Goal: Browse casually

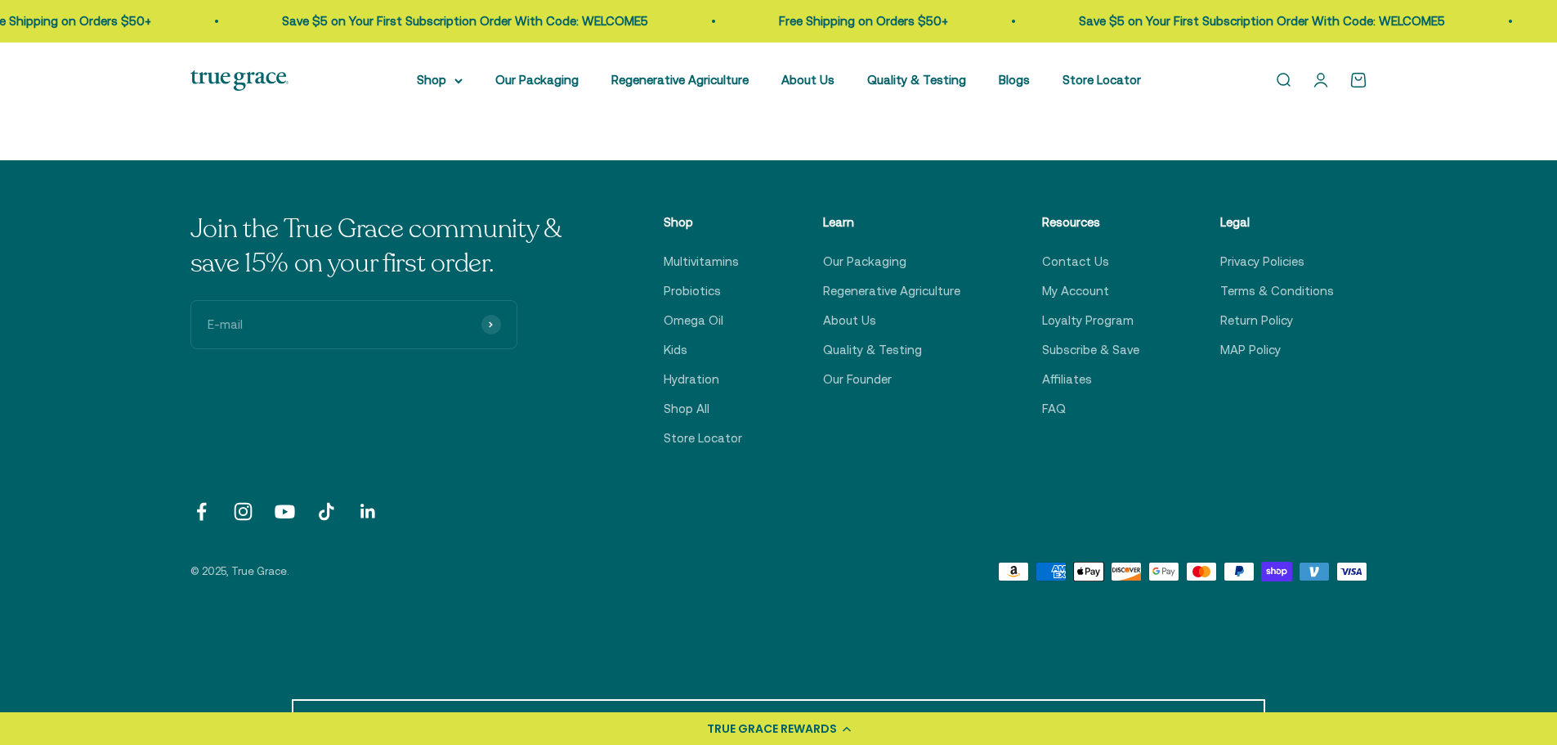
scroll to position [1103, 0]
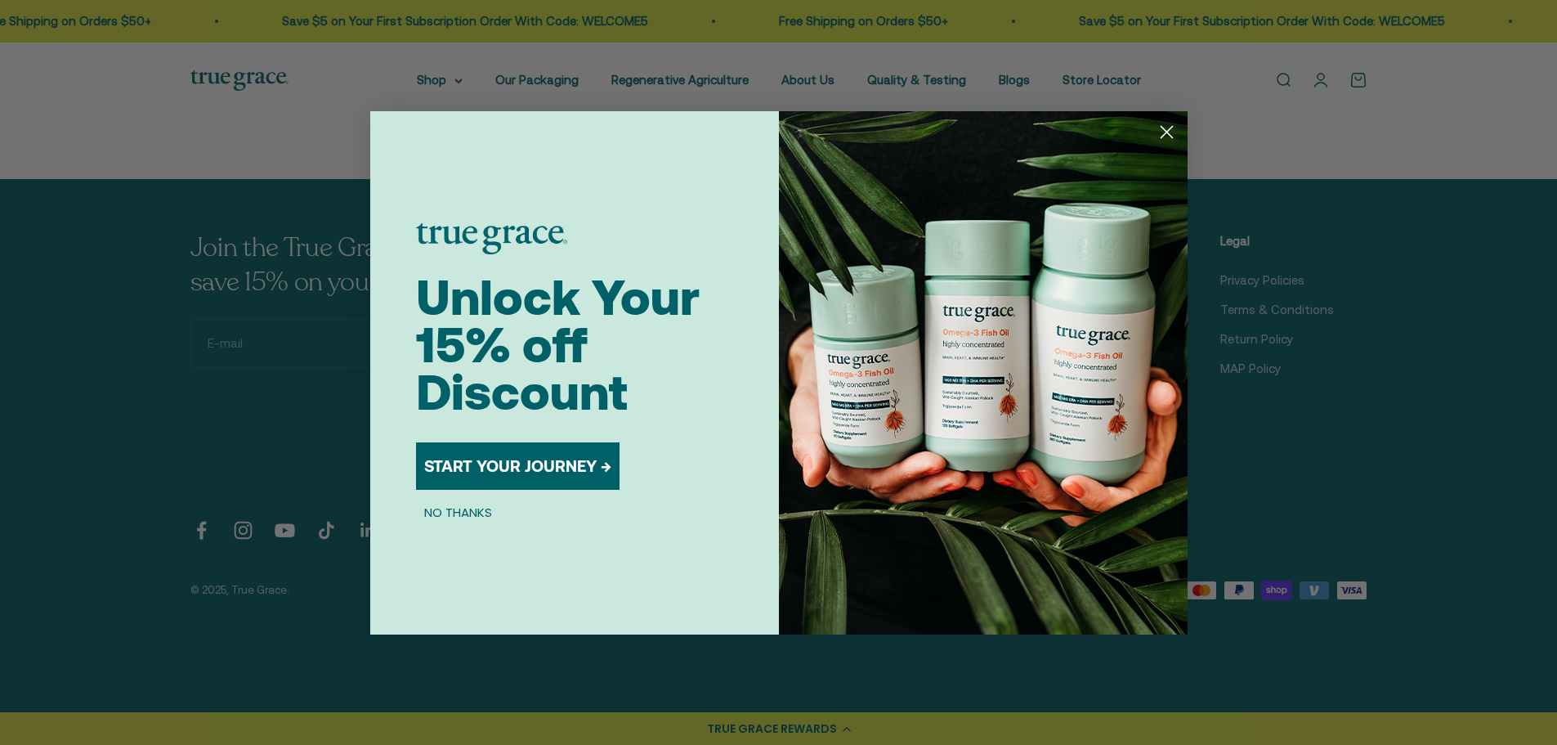
click at [1162, 130] on circle "Close dialog" at bounding box center [1166, 131] width 27 height 27
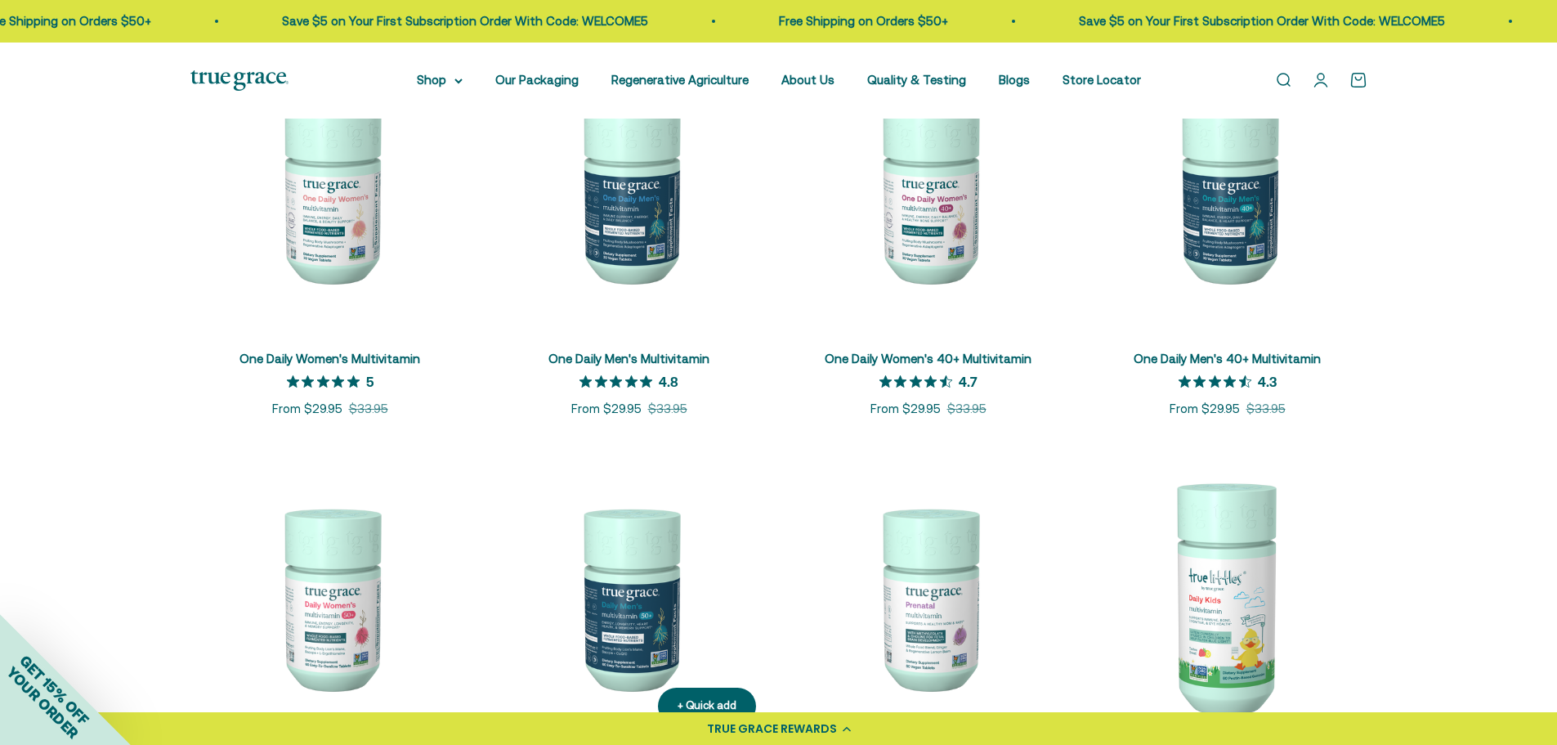
scroll to position [0, 0]
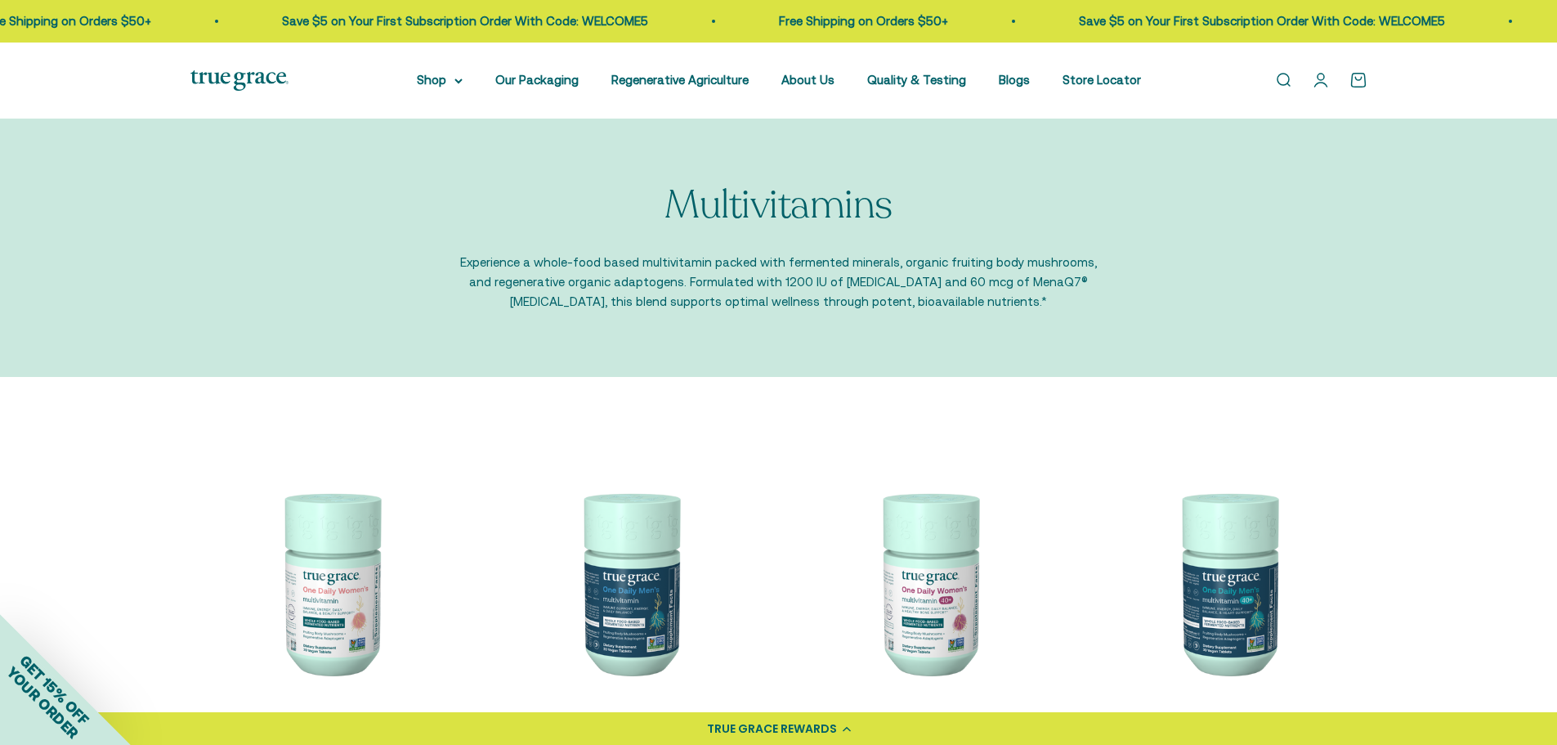
click at [1359, 83] on link "Open cart 0" at bounding box center [1359, 80] width 18 height 18
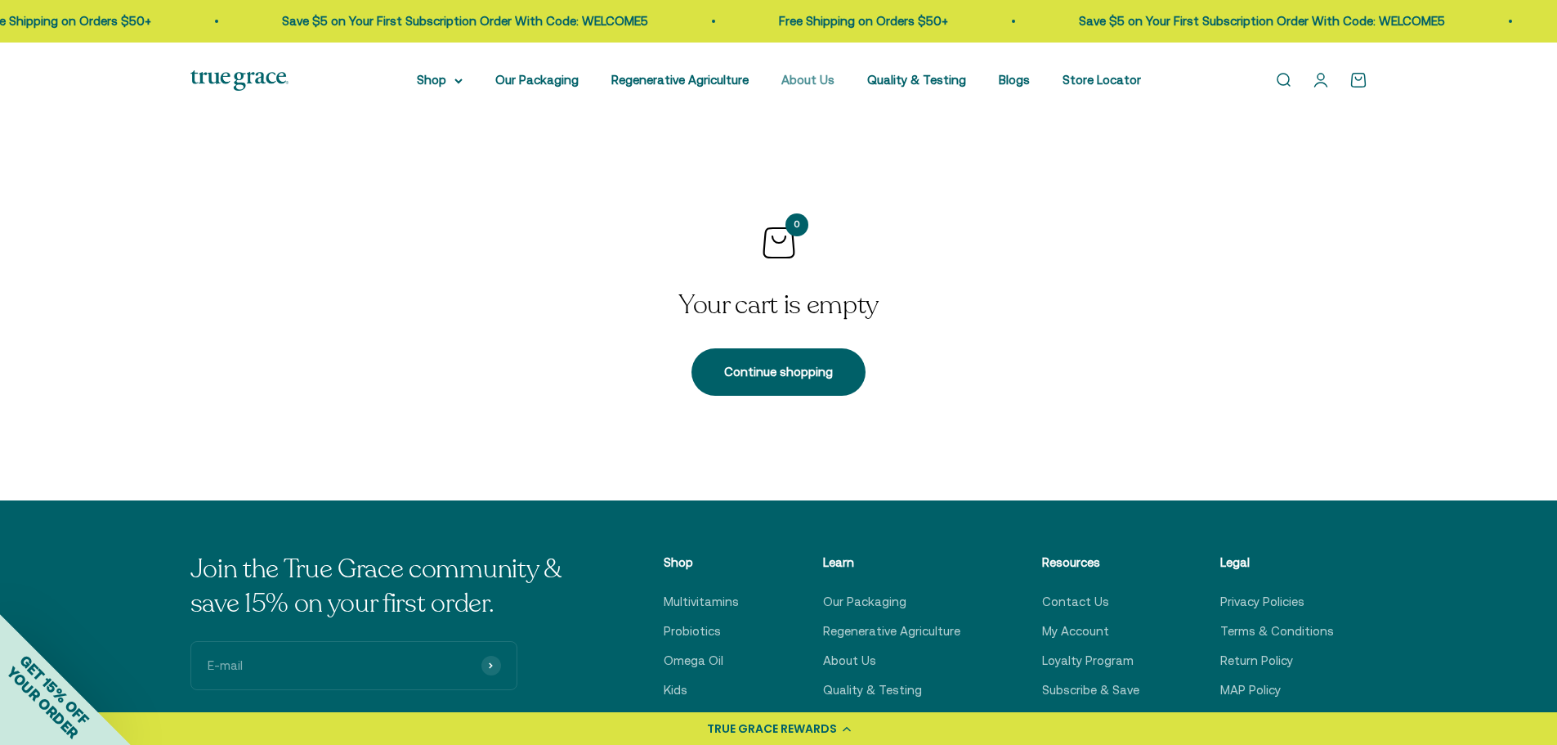
click at [823, 80] on link "About Us" at bounding box center [808, 80] width 53 height 14
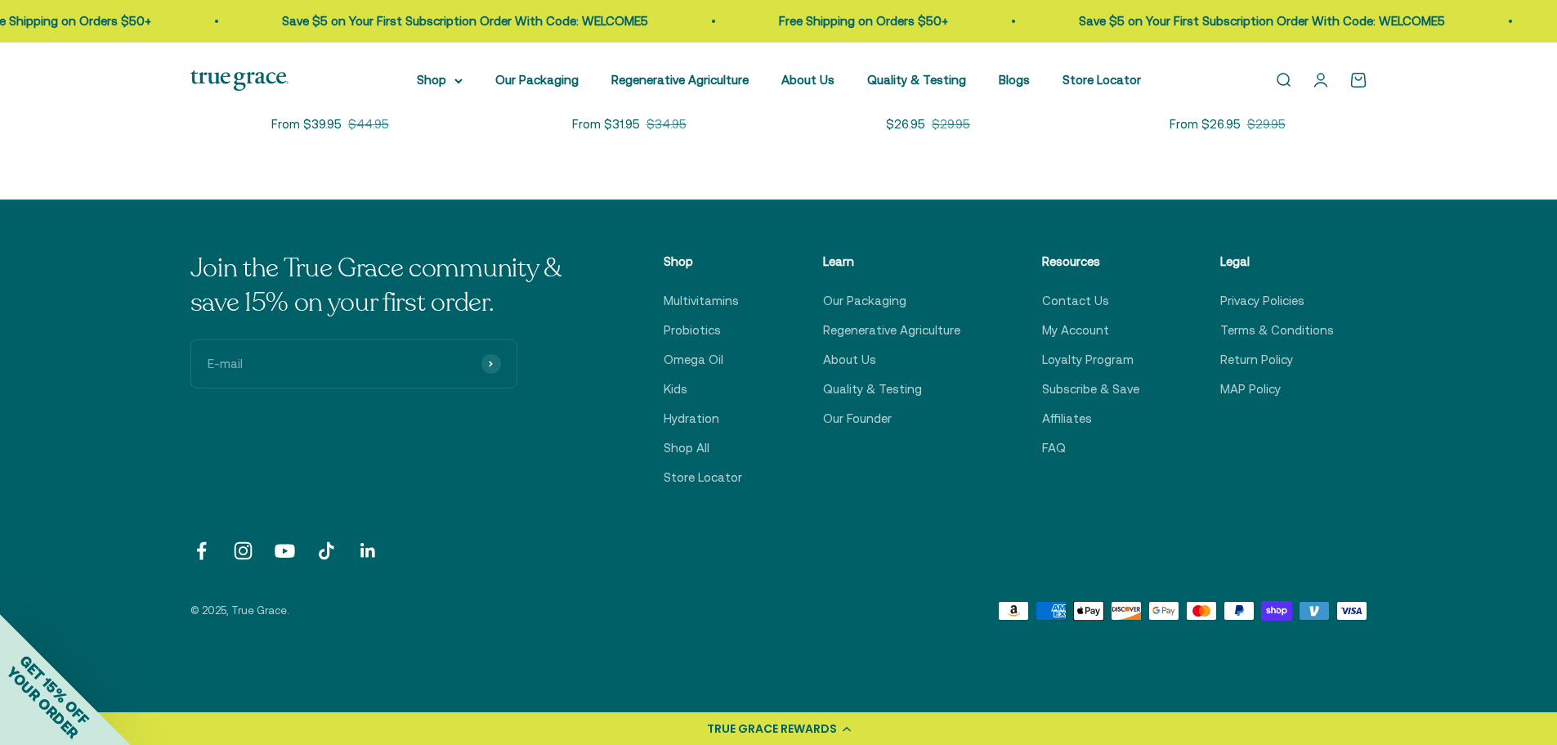
scroll to position [4087, 0]
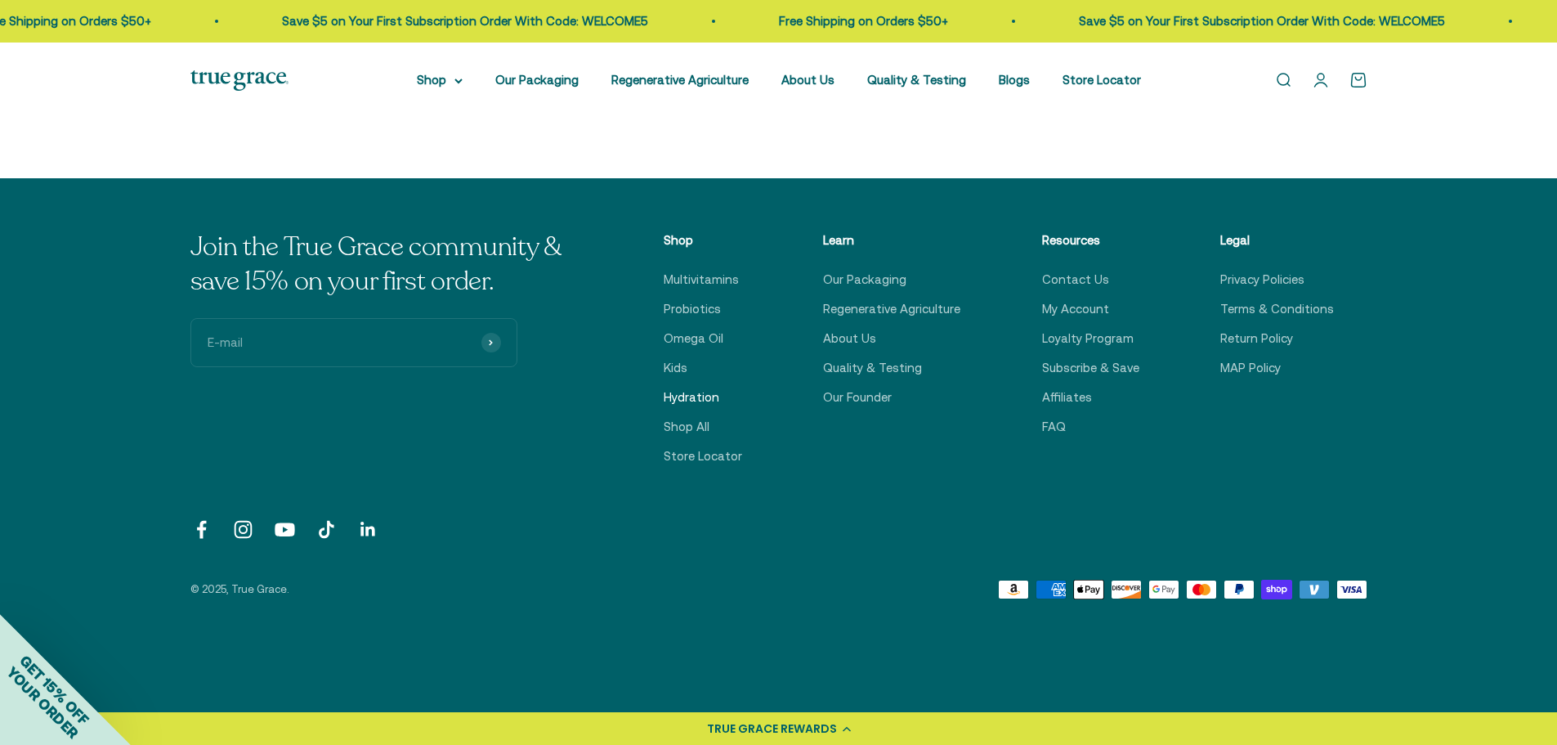
click at [687, 392] on link "Hydration" at bounding box center [692, 397] width 56 height 20
click at [867, 279] on link "Our Packaging" at bounding box center [864, 280] width 83 height 20
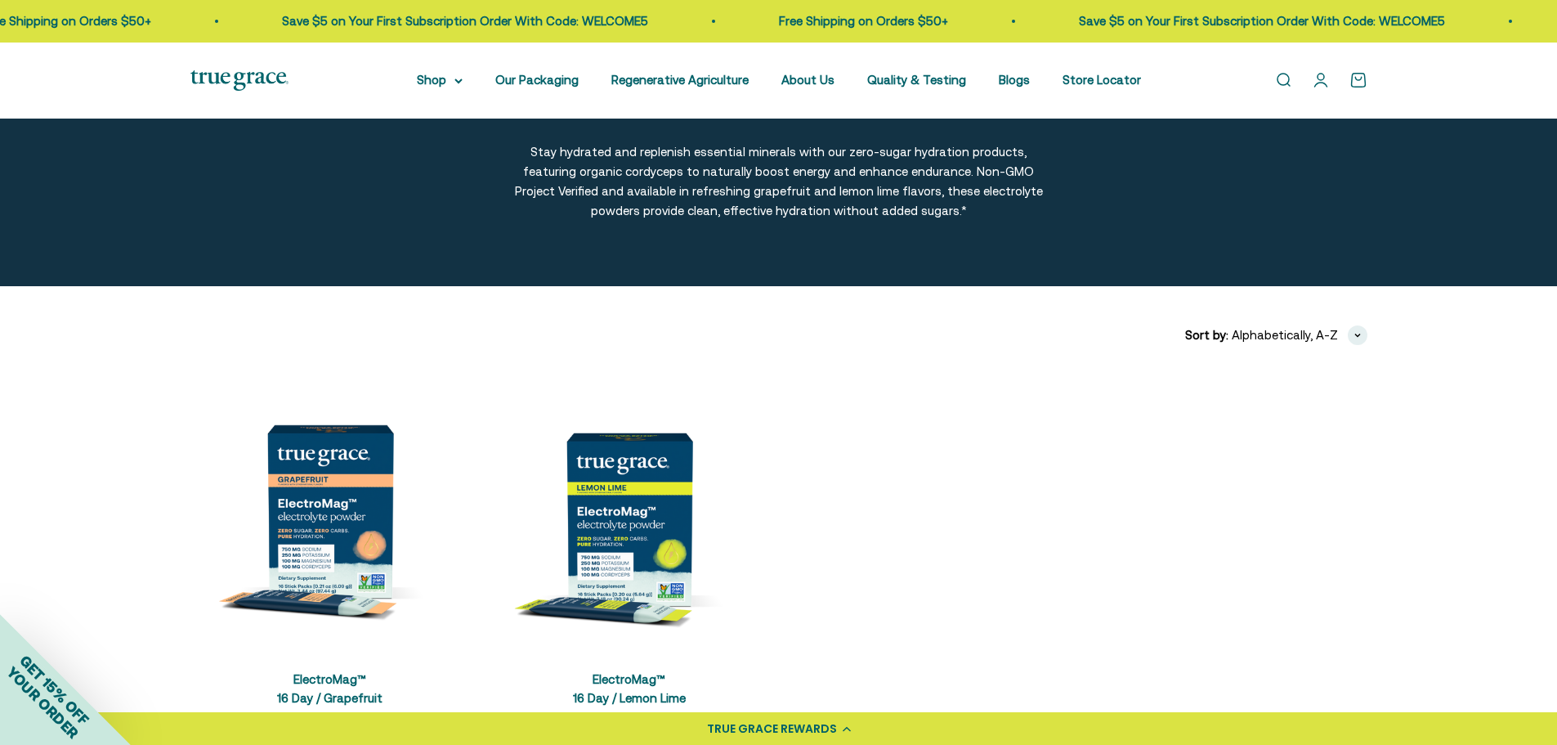
scroll to position [82, 0]
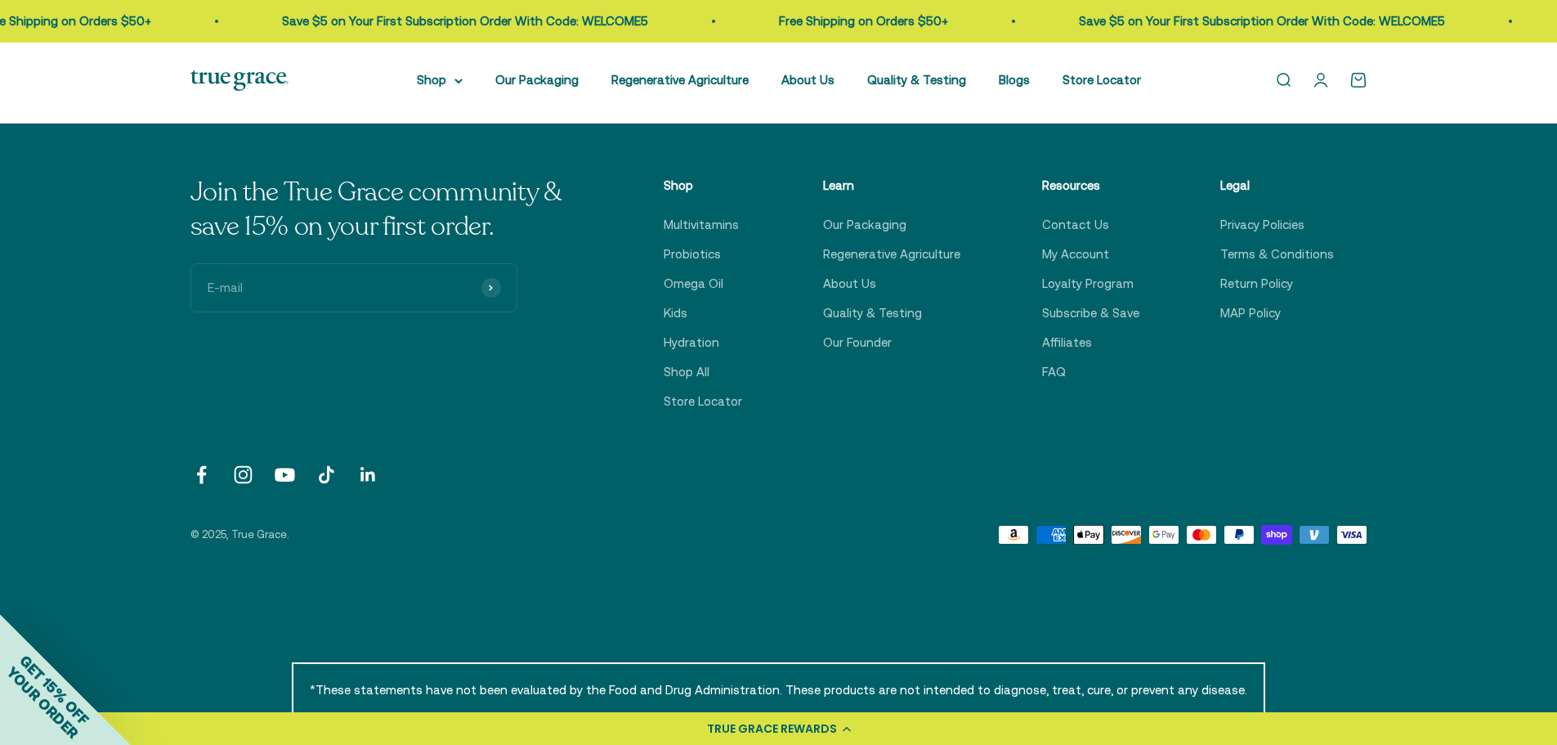
scroll to position [4578, 0]
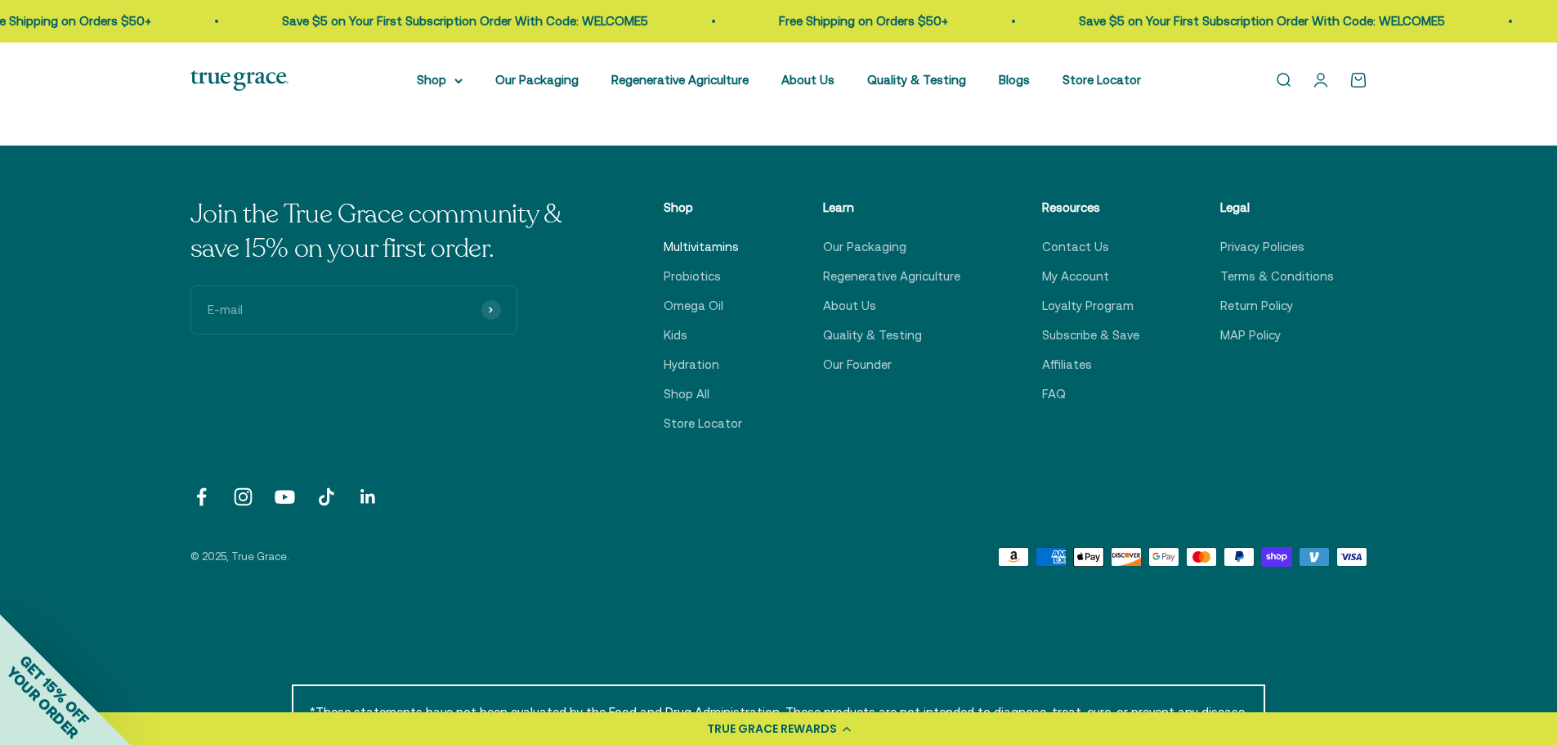
click at [704, 241] on link "Multivitamins" at bounding box center [701, 247] width 75 height 20
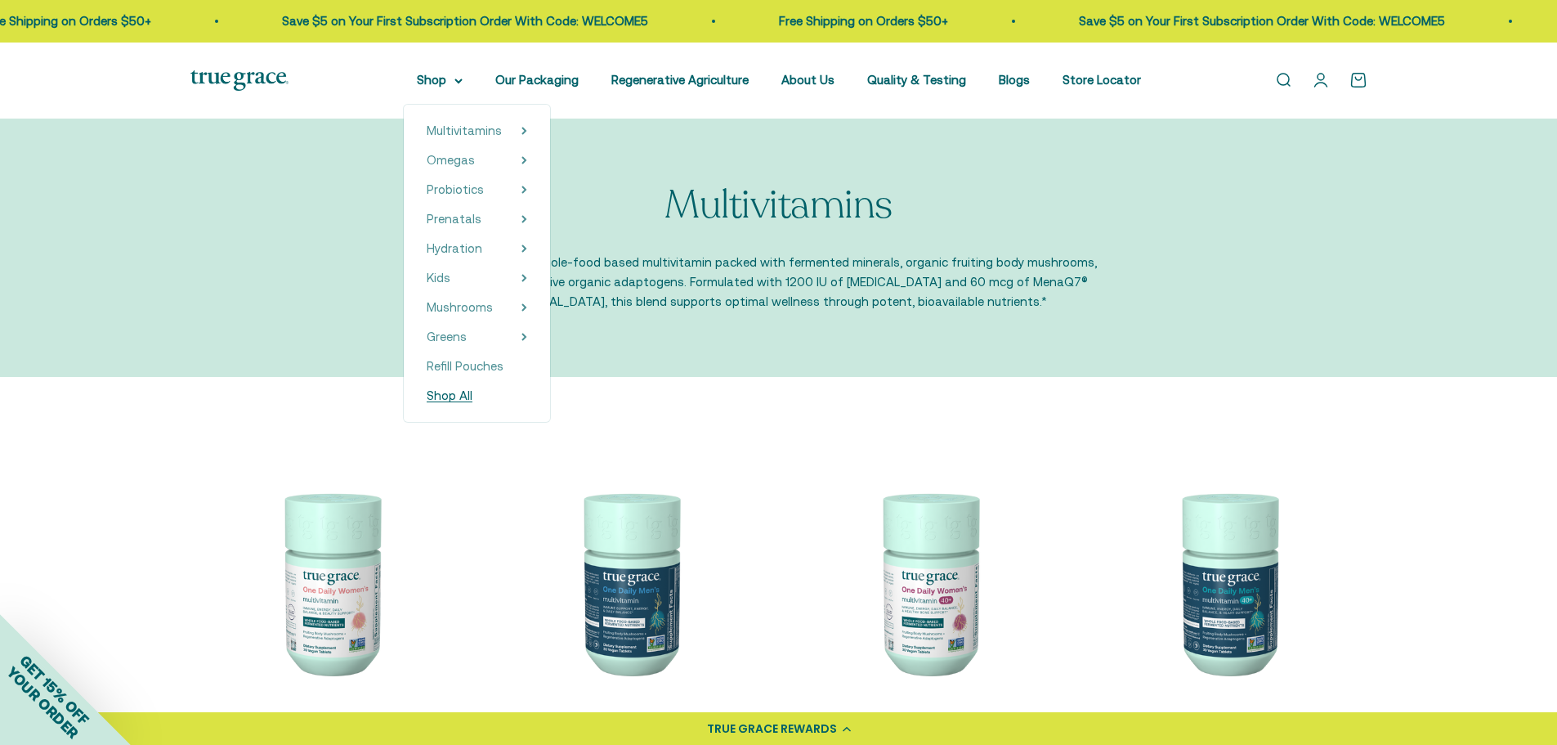
click at [464, 395] on span "Shop All" at bounding box center [450, 395] width 46 height 14
